Goal: Task Accomplishment & Management: Use online tool/utility

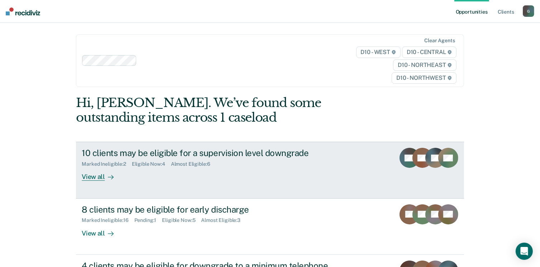
click at [96, 177] on div "View all" at bounding box center [102, 174] width 40 height 14
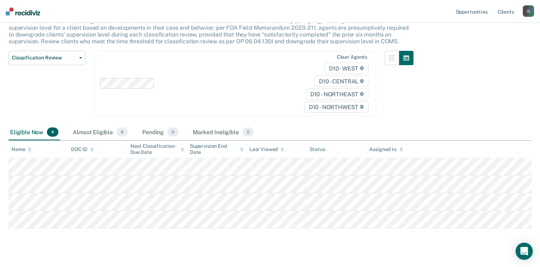
scroll to position [68, 0]
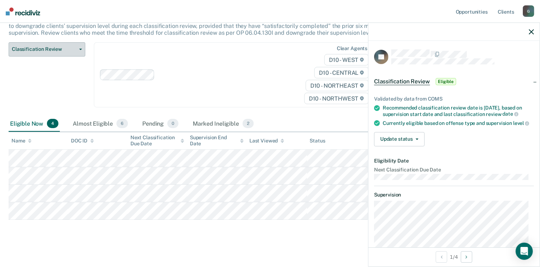
click at [50, 48] on span "Classification Review" at bounding box center [44, 49] width 65 height 6
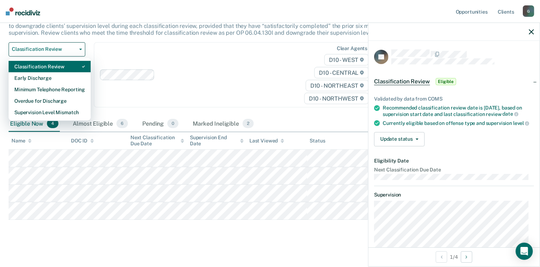
click at [49, 65] on div "Classification Review" at bounding box center [49, 66] width 71 height 11
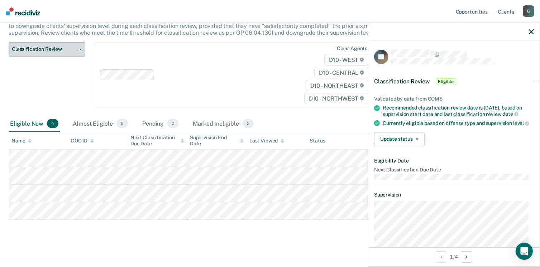
scroll to position [0, 0]
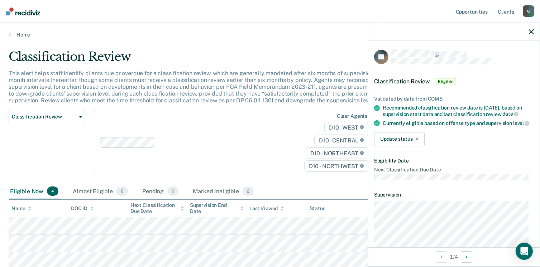
click at [41, 147] on div "Classification Review Classification Review Early Discharge Minimum Telephone R…" at bounding box center [47, 147] width 77 height 74
click at [531, 32] on icon "button" at bounding box center [531, 31] width 5 height 5
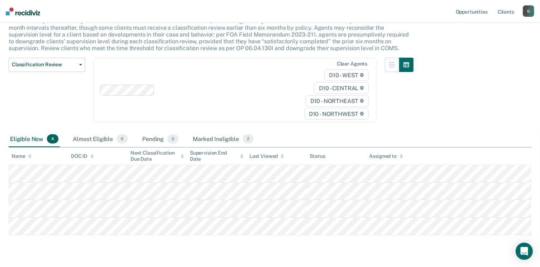
scroll to position [56, 0]
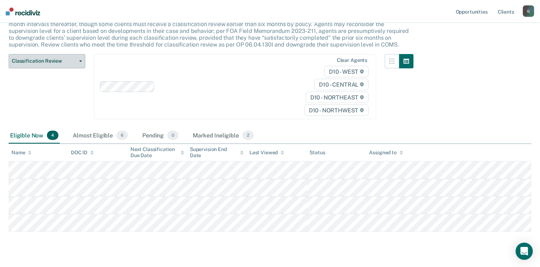
click at [25, 62] on span "Classification Review" at bounding box center [44, 61] width 65 height 6
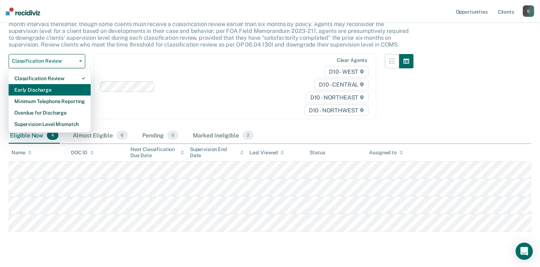
click at [27, 88] on div "Early Discharge" at bounding box center [49, 89] width 71 height 11
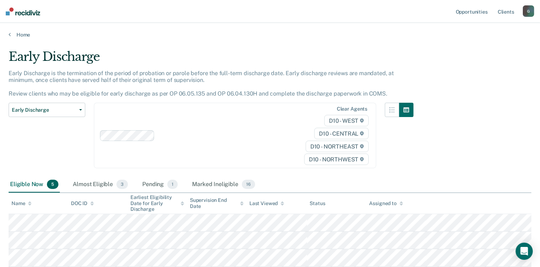
click at [498, 83] on div "Early Discharge Early Discharge is the termination of the period of probation o…" at bounding box center [270, 174] width 523 height 251
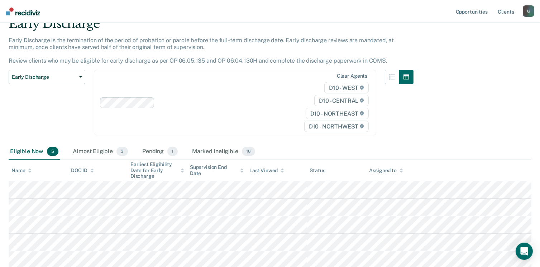
scroll to position [33, 0]
click at [27, 79] on span "Early Discharge" at bounding box center [44, 77] width 65 height 6
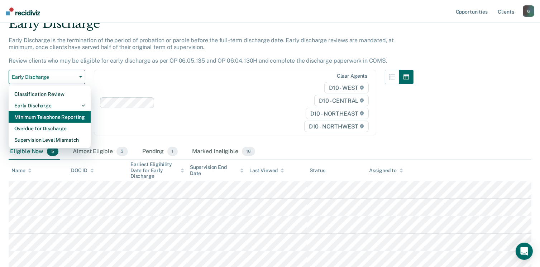
click at [27, 119] on div "Minimum Telephone Reporting" at bounding box center [49, 116] width 71 height 11
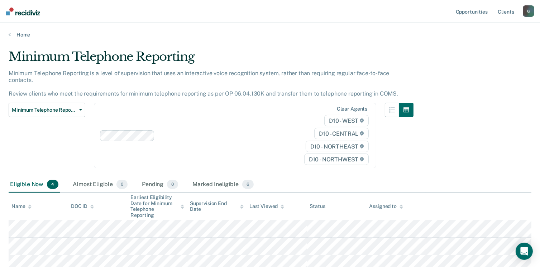
click at [400, 153] on div at bounding box center [399, 140] width 29 height 74
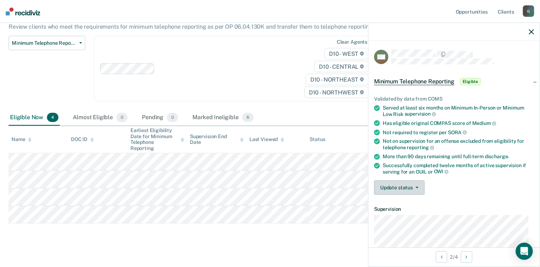
click at [406, 184] on button "Update status" at bounding box center [399, 188] width 51 height 14
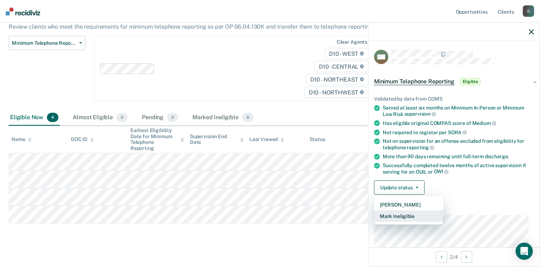
click at [409, 213] on button "Mark Ineligible" at bounding box center [408, 216] width 69 height 11
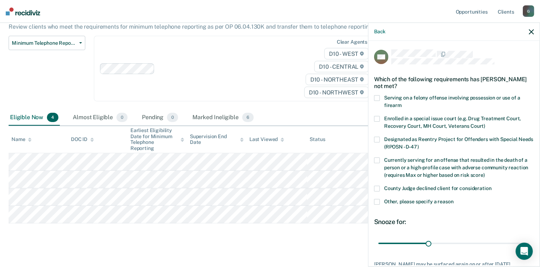
click at [380, 201] on span at bounding box center [377, 202] width 6 height 6
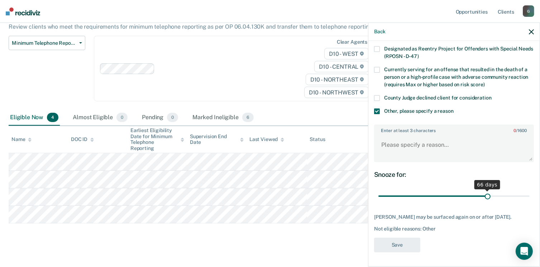
scroll to position [95, 0]
drag, startPoint x: 452, startPoint y: 186, endPoint x: 524, endPoint y: 184, distance: 72.1
type input "90"
click at [524, 190] on input "range" at bounding box center [454, 196] width 151 height 13
click at [397, 142] on textarea "Enter at least 3 characters 0 / 1600" at bounding box center [454, 148] width 158 height 27
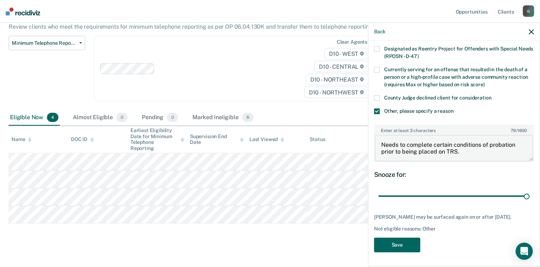
type textarea "Needs to complete certain conditions of probation prior to being placed on TRS."
click at [396, 245] on button "Save" at bounding box center [397, 245] width 46 height 15
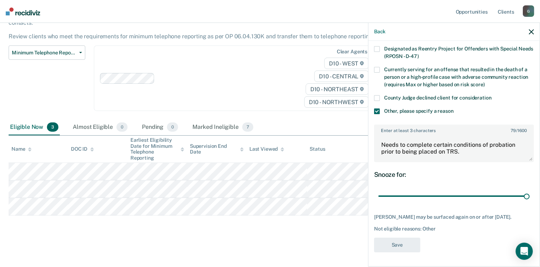
scroll to position [49, 0]
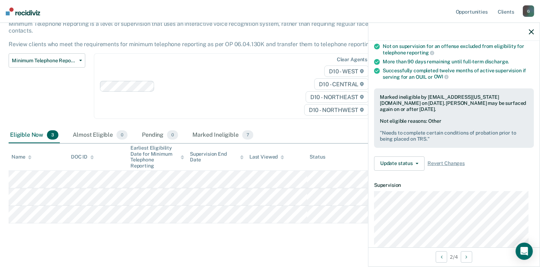
click at [533, 32] on icon "button" at bounding box center [531, 31] width 5 height 5
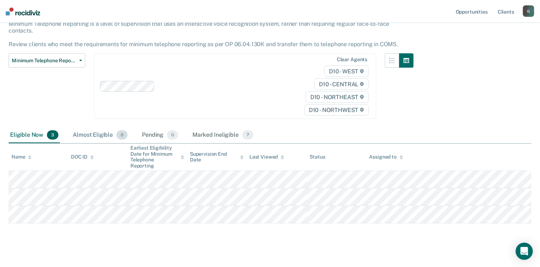
click at [88, 128] on div "Almost Eligible 0" at bounding box center [100, 136] width 58 height 16
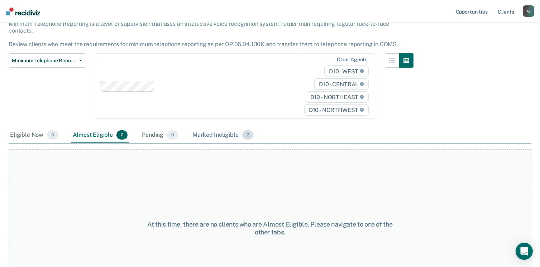
click at [200, 129] on div "Marked Ineligible 7" at bounding box center [223, 136] width 64 height 16
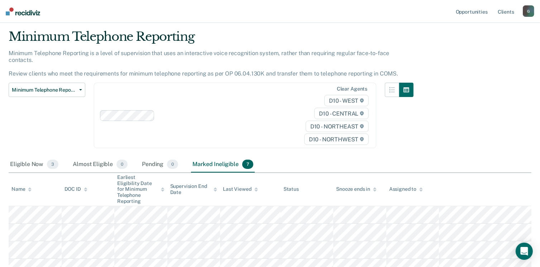
scroll to position [0, 0]
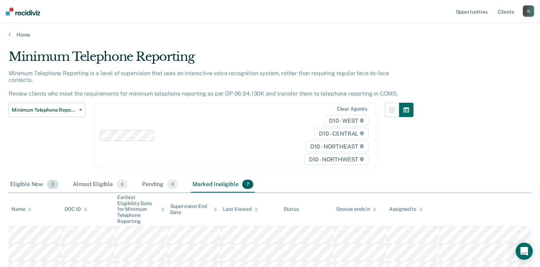
click at [17, 177] on div "Eligible Now 3" at bounding box center [34, 185] width 51 height 16
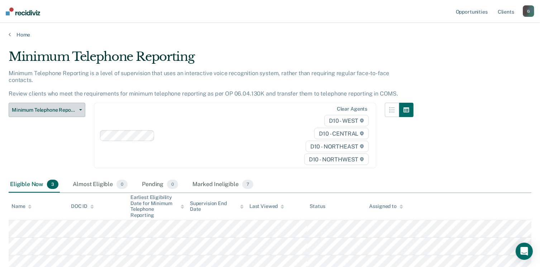
click at [53, 107] on span "Minimum Telephone Reporting" at bounding box center [44, 110] width 65 height 6
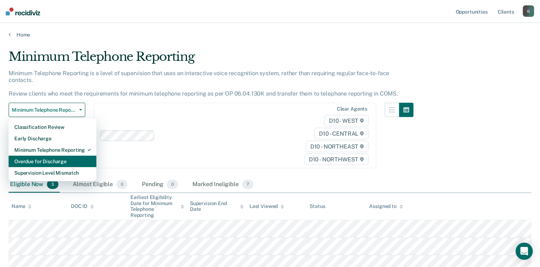
click at [47, 157] on div "Overdue for Discharge" at bounding box center [52, 161] width 76 height 11
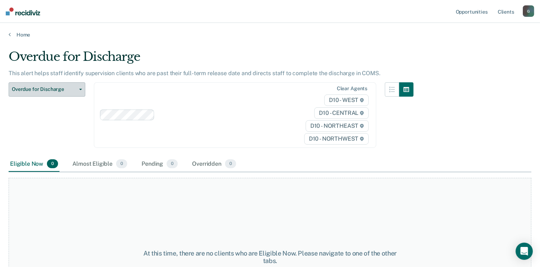
click at [49, 91] on span "Overdue for Discharge" at bounding box center [44, 89] width 65 height 6
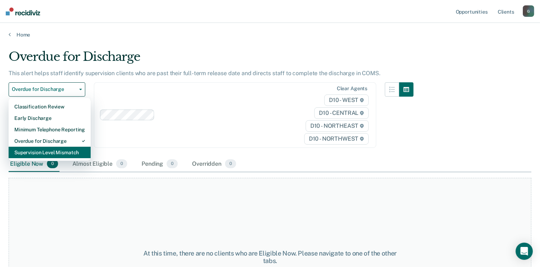
click at [45, 156] on div "Supervision Level Mismatch" at bounding box center [49, 152] width 71 height 11
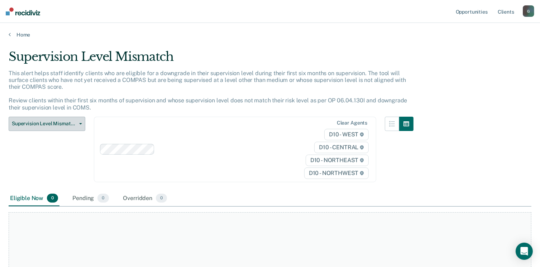
click at [50, 122] on span "Supervision Level Mismatch" at bounding box center [44, 124] width 65 height 6
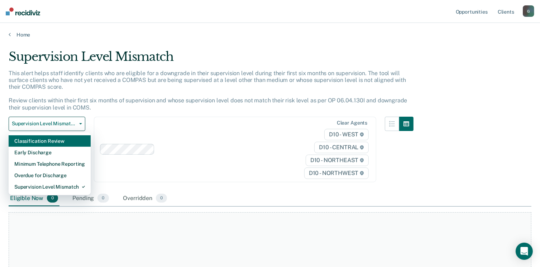
click at [43, 141] on div "Classification Review" at bounding box center [49, 140] width 71 height 11
